Goal: Entertainment & Leisure: Consume media (video, audio)

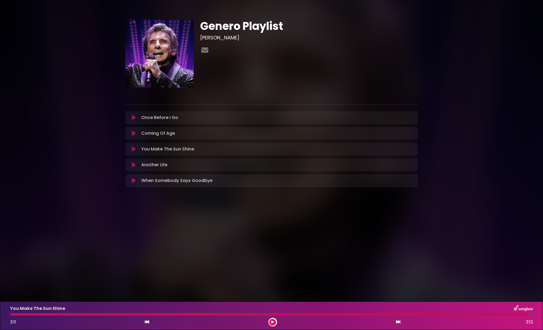
click at [134, 149] on icon at bounding box center [134, 149] width 4 height 5
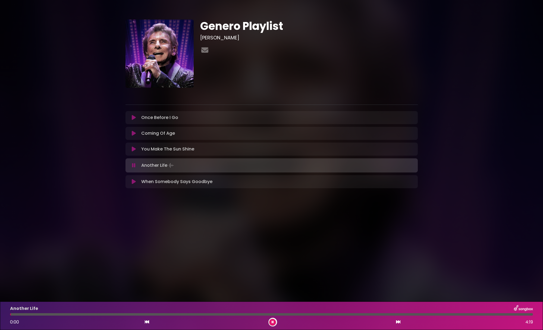
click at [134, 149] on icon at bounding box center [134, 149] width 4 height 5
click at [136, 149] on icon at bounding box center [134, 149] width 4 height 5
click at [134, 150] on icon at bounding box center [134, 149] width 4 height 5
click at [133, 167] on icon at bounding box center [134, 165] width 4 height 5
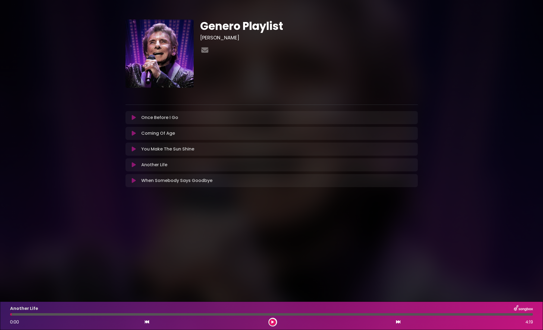
click at [137, 147] on button at bounding box center [134, 149] width 11 height 5
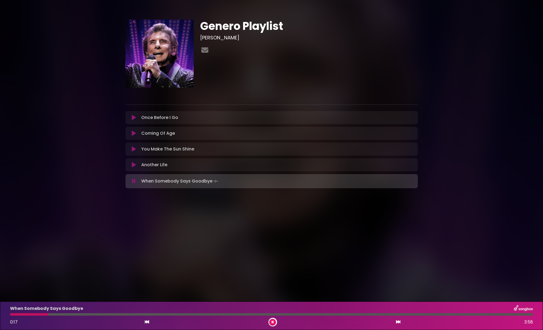
click at [131, 166] on button at bounding box center [134, 164] width 11 height 5
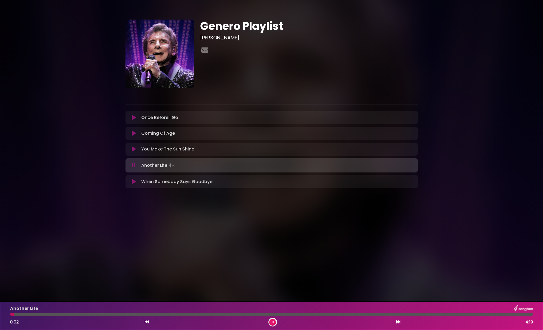
click at [135, 149] on icon at bounding box center [134, 149] width 4 height 5
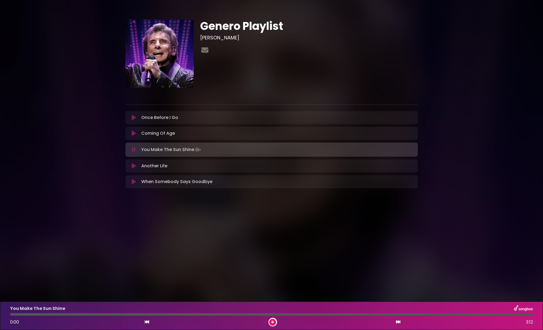
click at [136, 161] on div "Another Life Loading Track... Your Feedback Name" at bounding box center [272, 166] width 292 height 13
click at [135, 165] on icon at bounding box center [134, 165] width 4 height 5
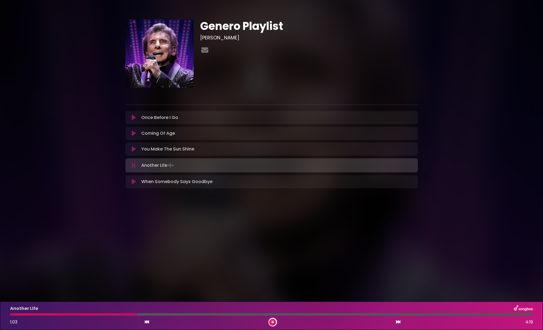
click at [114, 316] on div "Another Life 1:03 4:19" at bounding box center [272, 315] width 530 height 21
drag, startPoint x: 120, startPoint y: 313, endPoint x: 109, endPoint y: 316, distance: 11.9
click at [109, 316] on div at bounding box center [271, 314] width 523 height 2
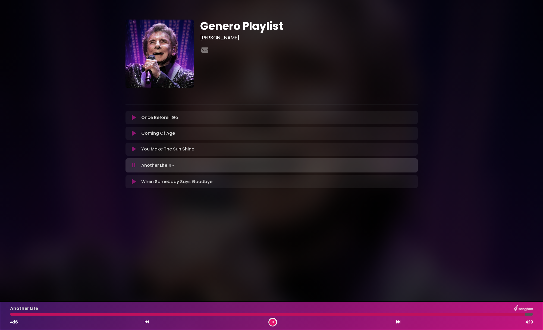
drag, startPoint x: 13, startPoint y: 315, endPoint x: 10, endPoint y: 316, distance: 3.8
click at [10, 316] on div "Another Life 4:16 4:19" at bounding box center [272, 315] width 530 height 21
click at [500, 315] on div at bounding box center [266, 314] width 513 height 2
click at [487, 315] on div at bounding box center [256, 314] width 493 height 2
drag, startPoint x: 18, startPoint y: 314, endPoint x: -7, endPoint y: 316, distance: 24.8
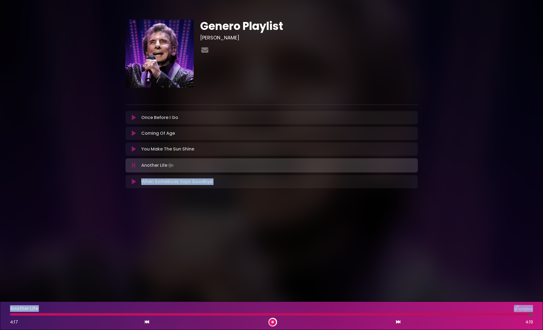
click at [0, 316] on html "× Genero Playlist [PERSON_NAME] ×" at bounding box center [271, 165] width 543 height 330
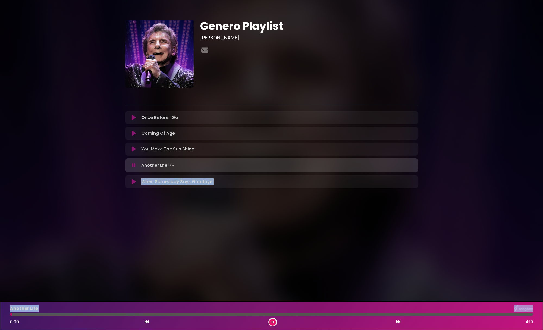
click at [25, 291] on body "× Genero Playlist [PERSON_NAME]" at bounding box center [271, 165] width 543 height 330
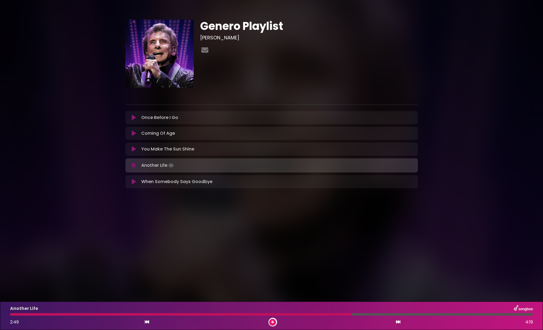
click at [135, 150] on icon at bounding box center [134, 149] width 4 height 5
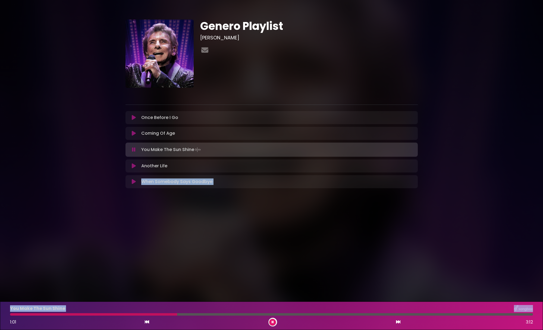
drag, startPoint x: 29, startPoint y: 315, endPoint x: -38, endPoint y: 303, distance: 68.0
click at [0, 303] on html "× Genero Playlist [PERSON_NAME] ×" at bounding box center [271, 165] width 543 height 330
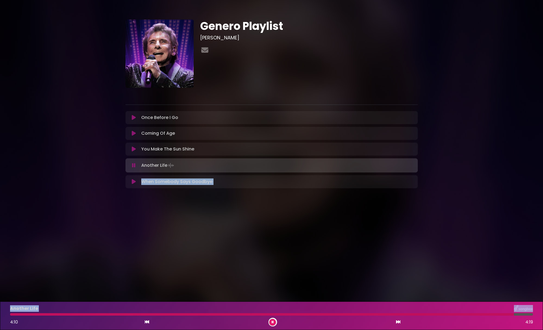
click at [134, 165] on icon at bounding box center [134, 165] width 4 height 5
